Goal: Task Accomplishment & Management: Manage account settings

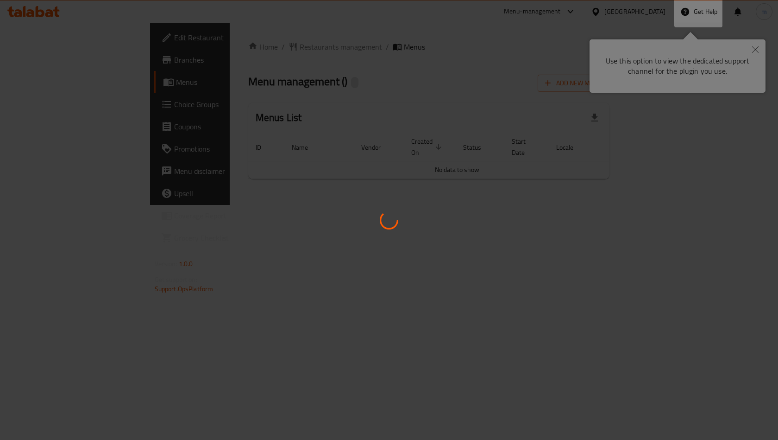
click at [454, 249] on div at bounding box center [389, 220] width 778 height 440
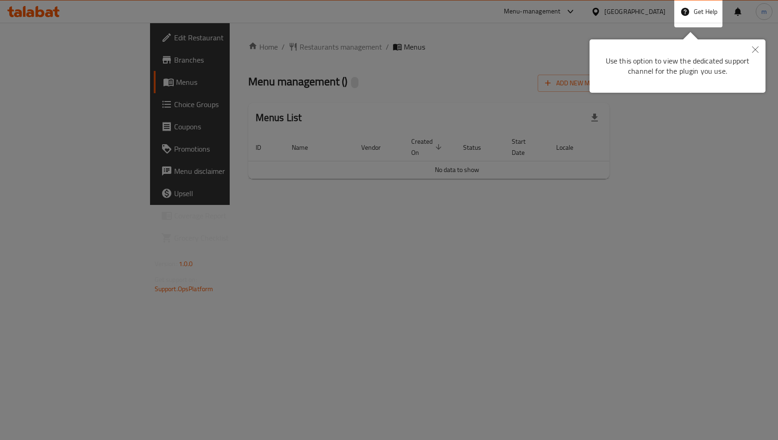
click at [757, 48] on icon "Close" at bounding box center [755, 49] width 6 height 6
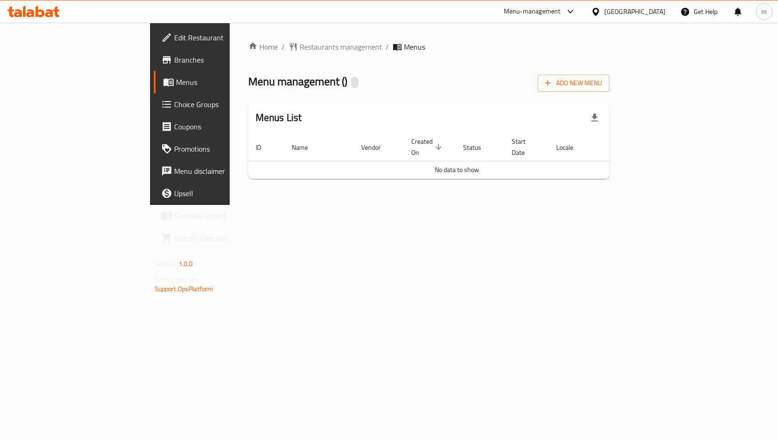
click at [154, 68] on link "Branches" at bounding box center [217, 60] width 126 height 22
click at [154, 89] on link "Menus" at bounding box center [217, 82] width 126 height 22
click at [174, 57] on span "Branches" at bounding box center [223, 59] width 99 height 11
